Goal: Task Accomplishment & Management: Use online tool/utility

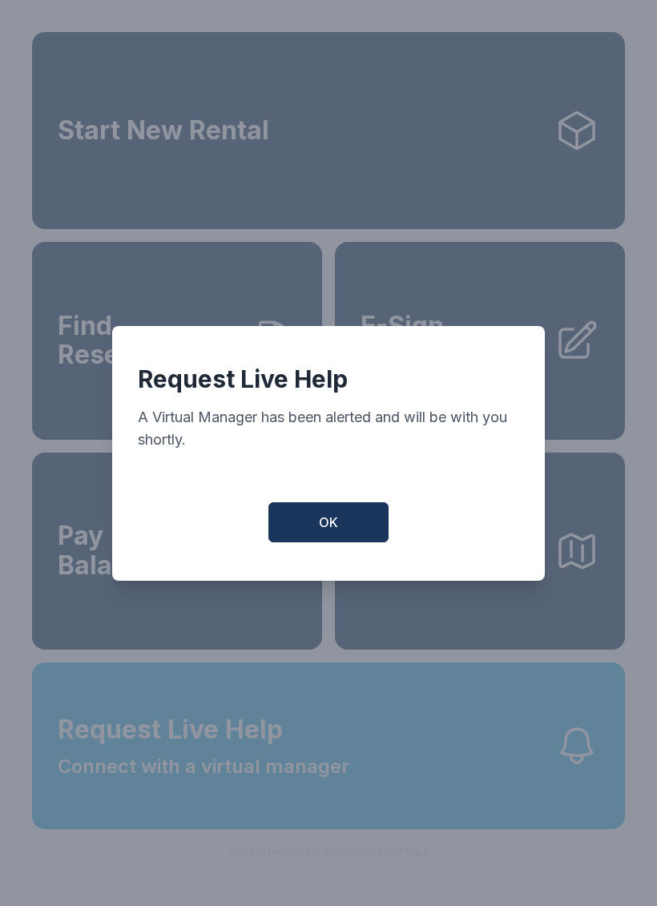
click at [336, 542] on button "OK" at bounding box center [328, 522] width 120 height 40
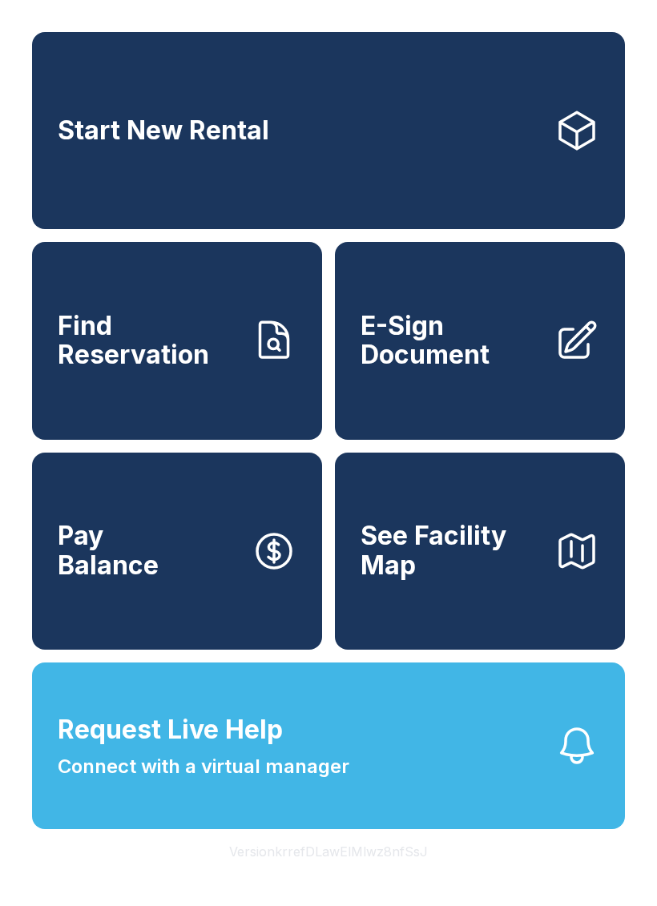
click at [387, 768] on button "Request Live Help Connect with a virtual manager" at bounding box center [328, 746] width 593 height 167
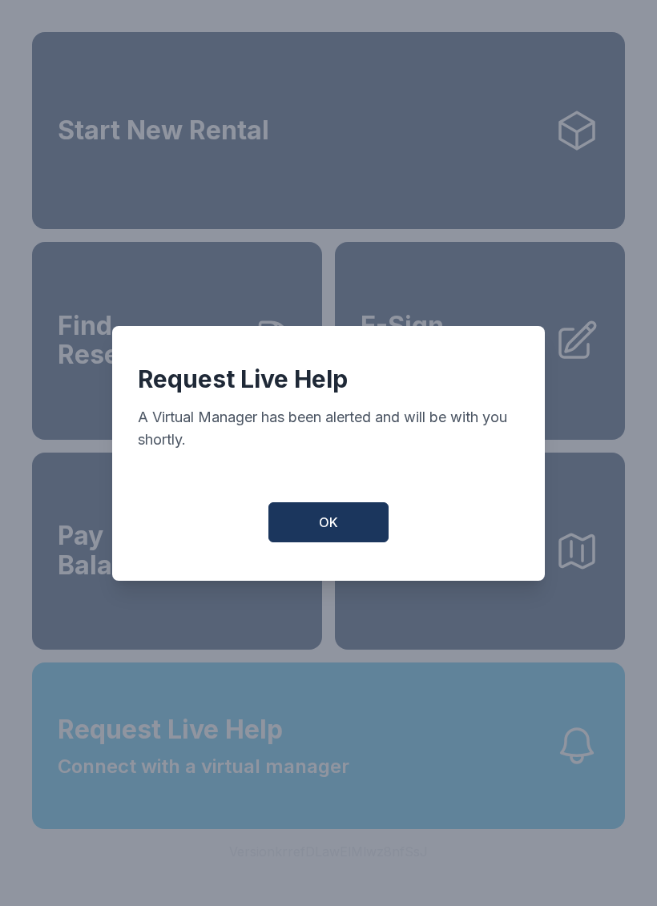
click at [320, 526] on span "OK" at bounding box center [328, 522] width 19 height 19
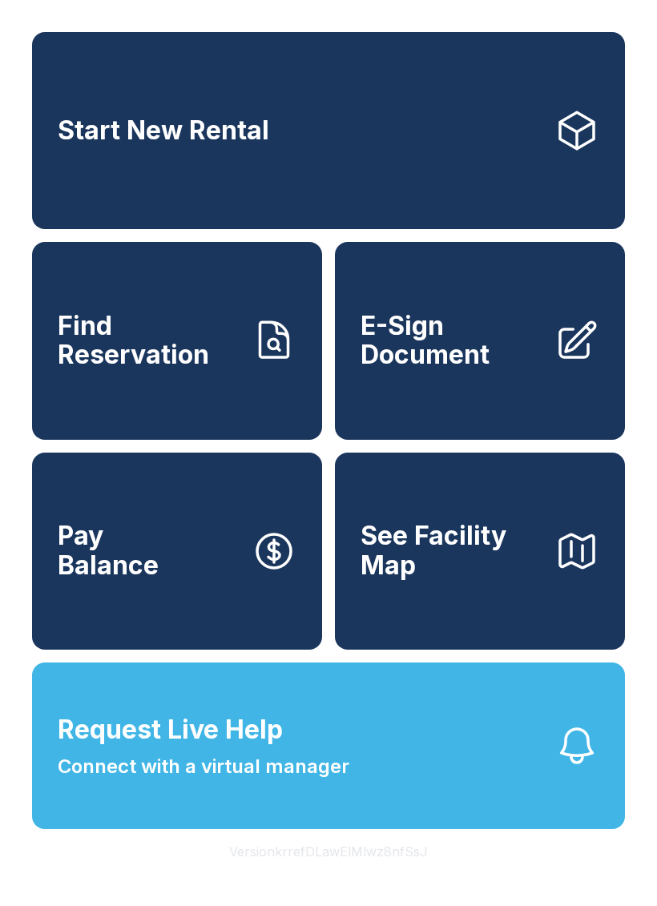
click at [473, 392] on link "E-Sign Document" at bounding box center [480, 340] width 290 height 197
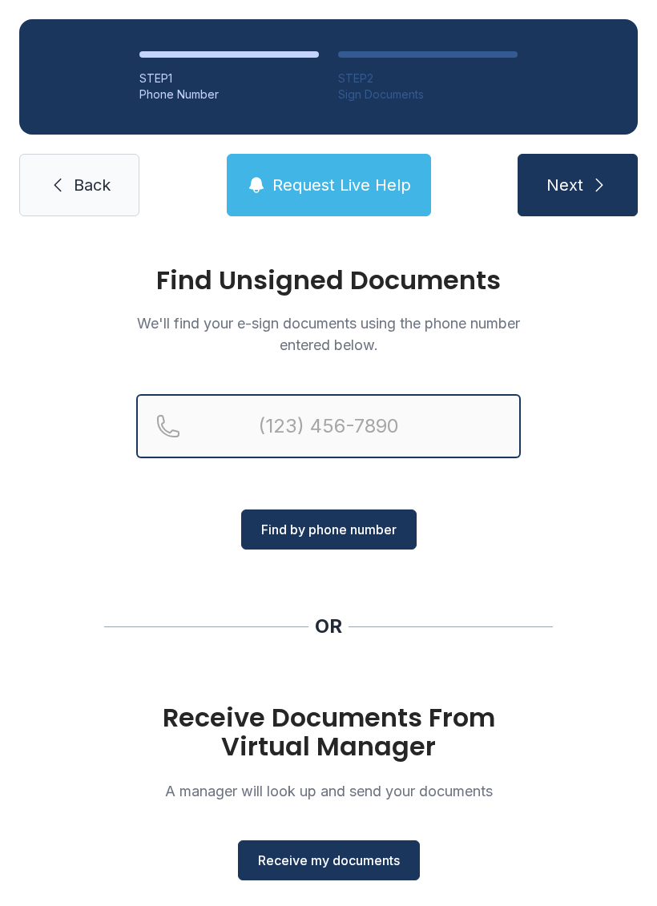
click at [344, 421] on input "Reservation phone number" at bounding box center [328, 426] width 385 height 64
type input "[PHONE_NUMBER]"
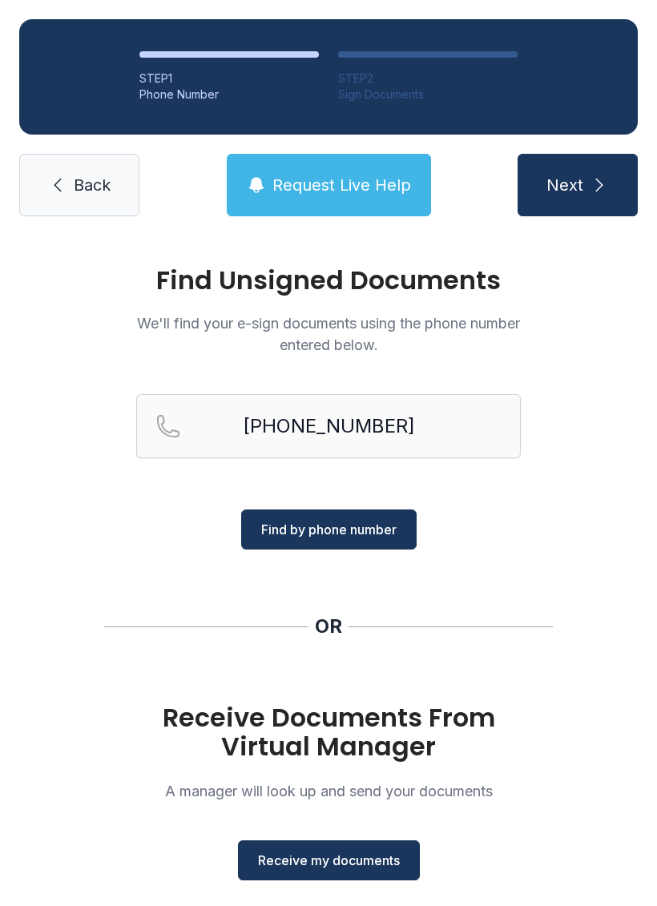
click at [382, 517] on button "Find by phone number" at bounding box center [328, 530] width 175 height 40
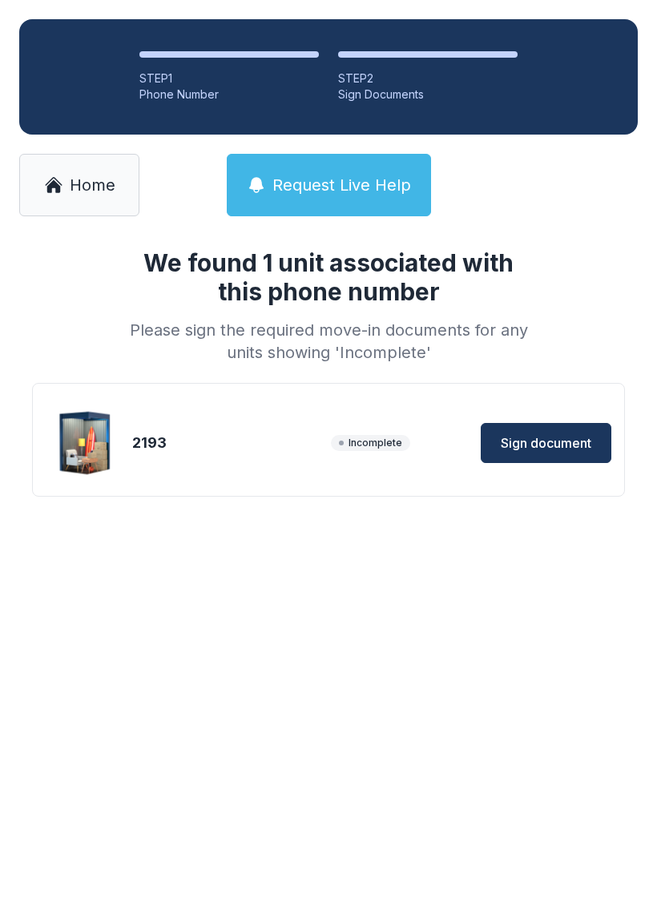
click at [567, 441] on span "Sign document" at bounding box center [546, 442] width 91 height 19
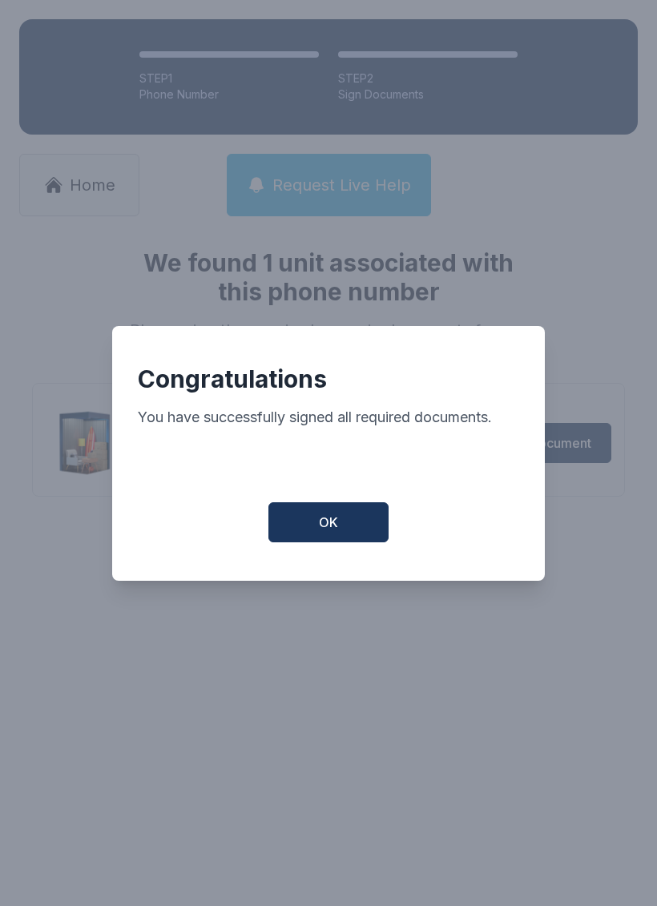
click at [362, 538] on button "OK" at bounding box center [328, 522] width 120 height 40
